Goal: Task Accomplishment & Management: Use online tool/utility

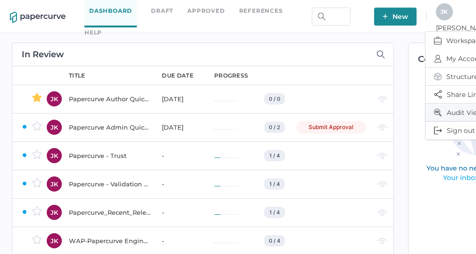
scroll to position [0, 13]
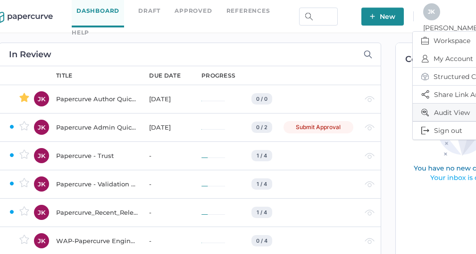
click at [440, 110] on span "Audit View" at bounding box center [461, 111] width 79 height 17
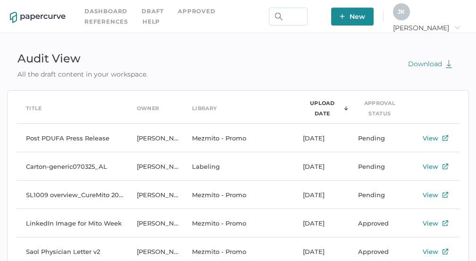
click at [405, 10] on span "J K" at bounding box center [401, 11] width 7 height 7
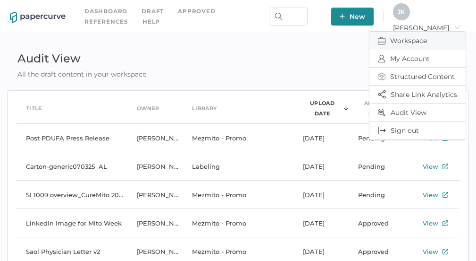
click at [398, 42] on span "Workspace" at bounding box center [417, 41] width 79 height 18
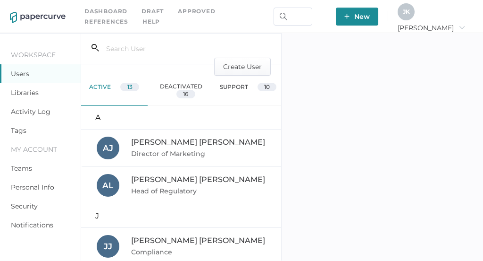
click at [36, 112] on link "Activity Log" at bounding box center [31, 111] width 40 height 8
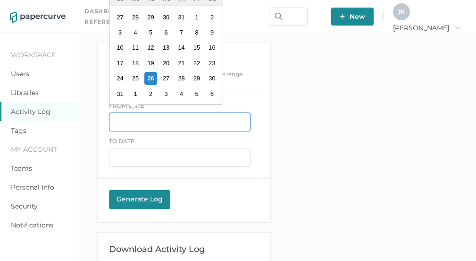
click at [129, 123] on input "text" at bounding box center [180, 121] width 142 height 19
click at [121, 78] on div "24" at bounding box center [120, 78] width 13 height 13
type input "08/24/2025"
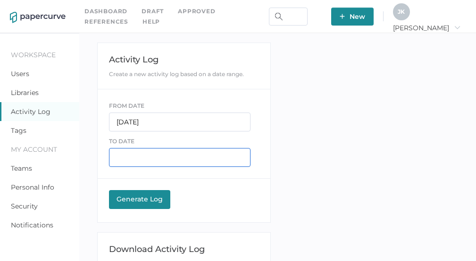
click at [129, 154] on input "text" at bounding box center [180, 157] width 142 height 19
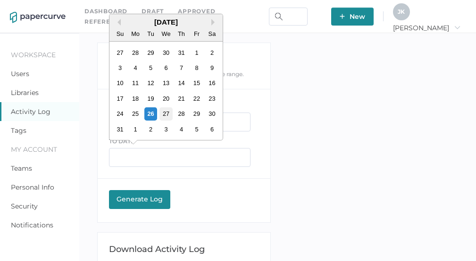
click at [164, 116] on div "27" at bounding box center [166, 113] width 13 height 13
type input "08/27/2025"
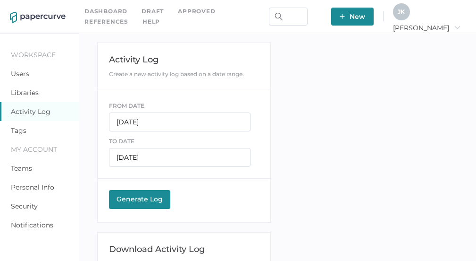
click at [137, 198] on div "Generate Log" at bounding box center [140, 199] width 52 height 8
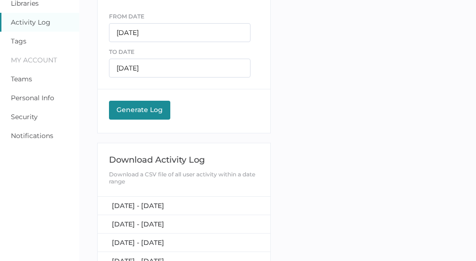
scroll to position [96, 0]
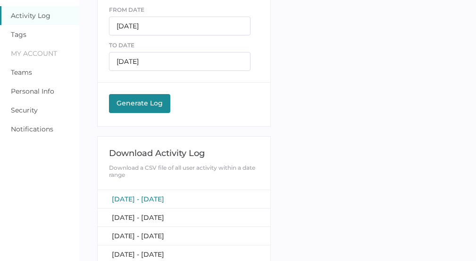
click at [154, 196] on span "August 24, 2025 - August 27, 2025" at bounding box center [138, 199] width 52 height 8
